Goal: Go to known website: Access a specific website the user already knows

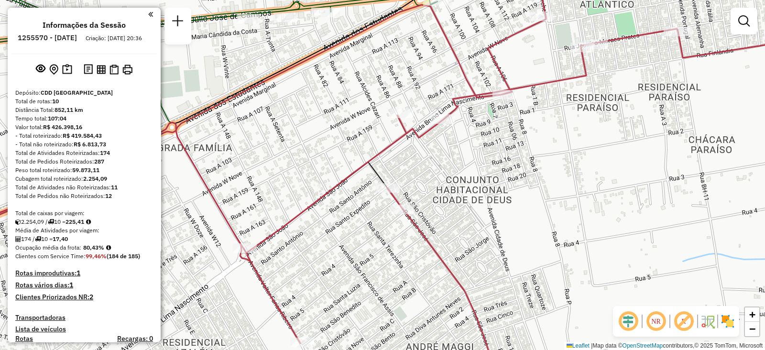
scroll to position [733, 0]
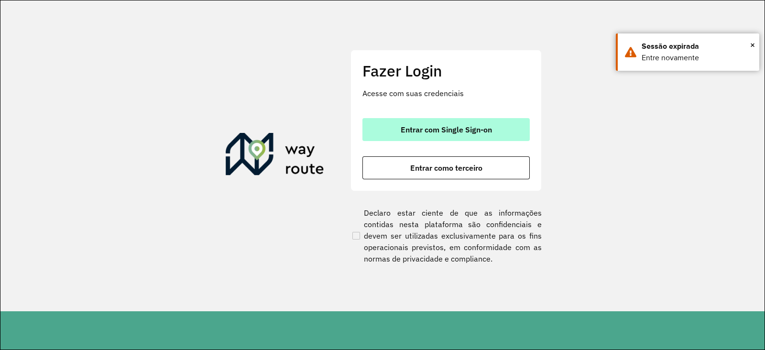
click at [418, 126] on span "Entrar com Single Sign-on" at bounding box center [446, 130] width 91 height 8
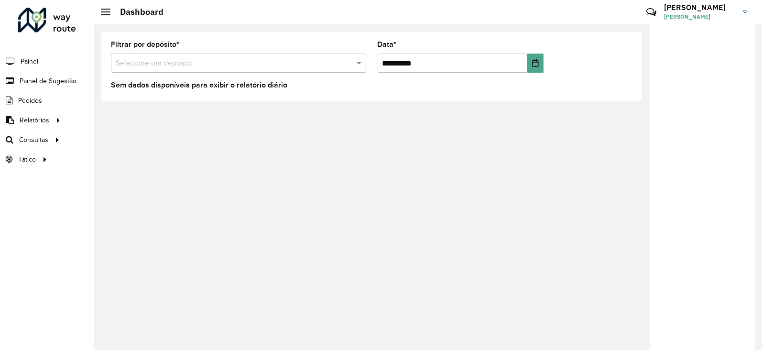
click at [38, 24] on div at bounding box center [47, 20] width 58 height 25
